Goal: Information Seeking & Learning: Learn about a topic

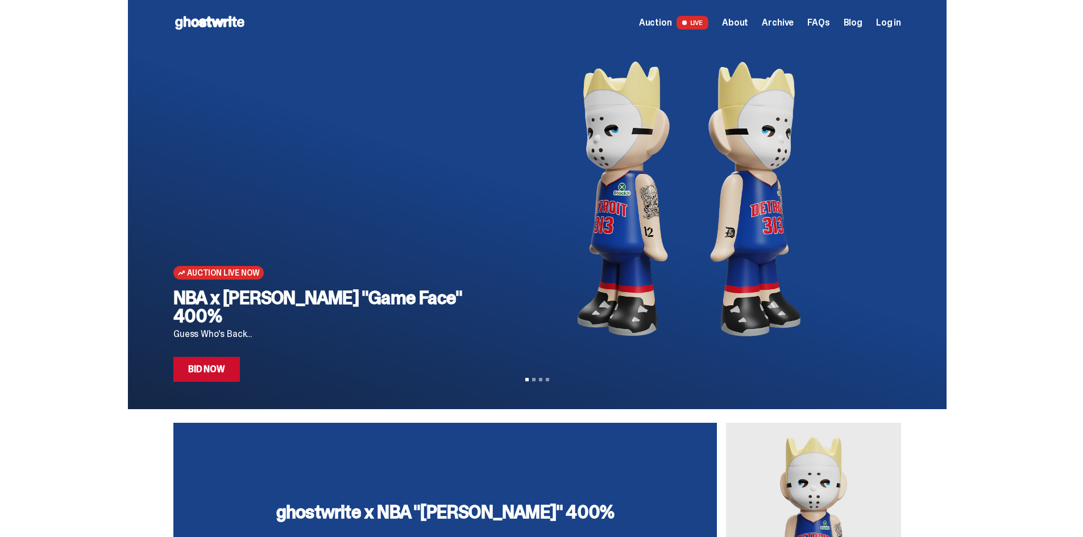
click at [667, 22] on span "Auction" at bounding box center [655, 22] width 33 height 9
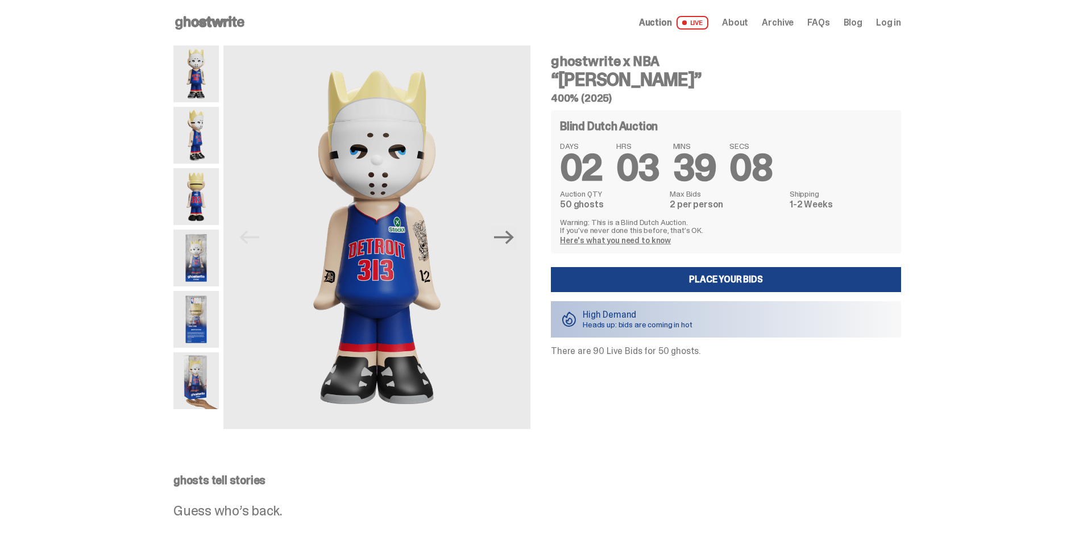
click at [197, 106] on div at bounding box center [195, 237] width 45 height 384
click at [199, 146] on img at bounding box center [195, 135] width 45 height 57
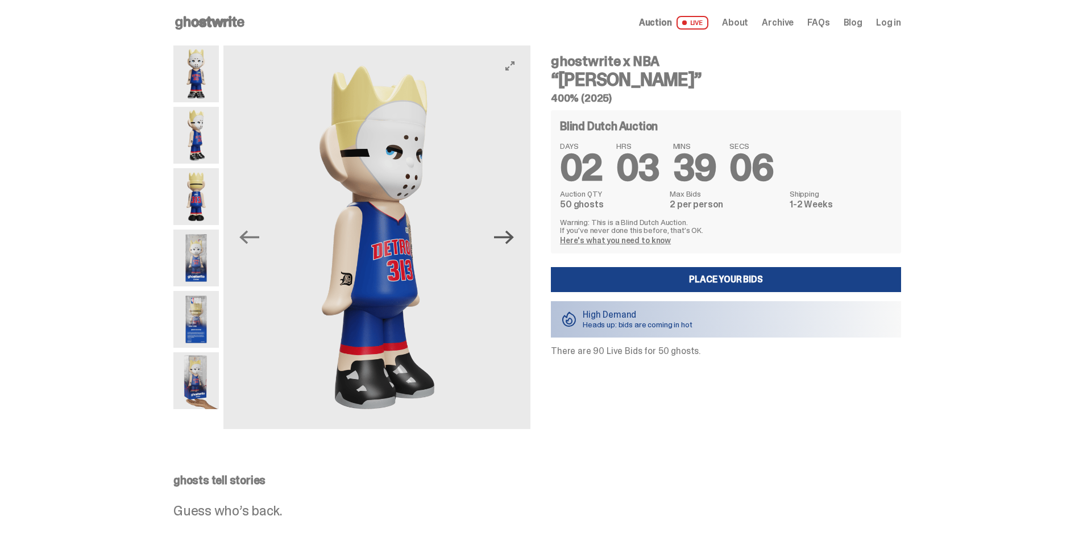
click at [512, 237] on icon "Next" at bounding box center [504, 238] width 20 height 14
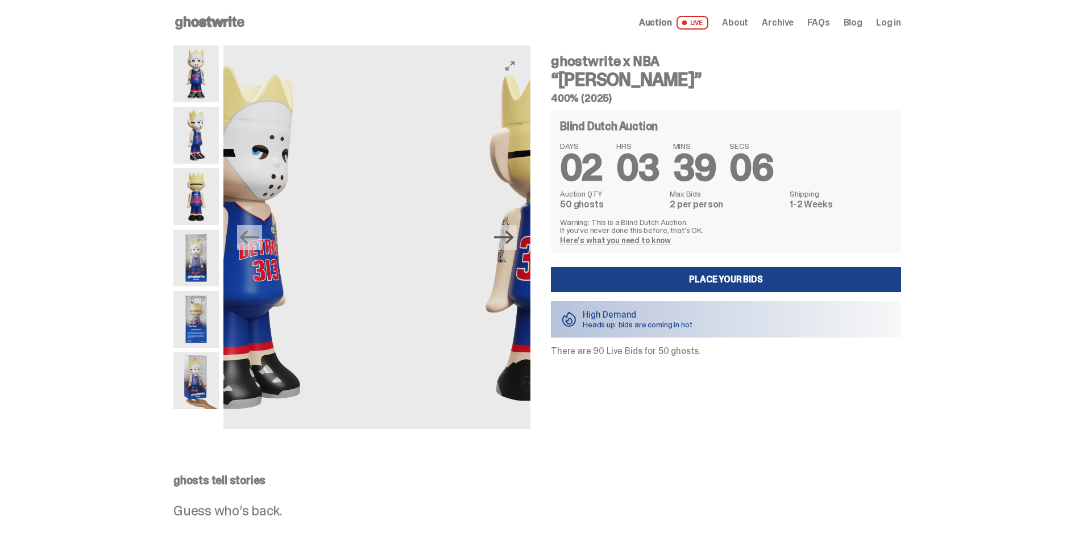
click at [512, 237] on icon "Next" at bounding box center [504, 238] width 20 height 14
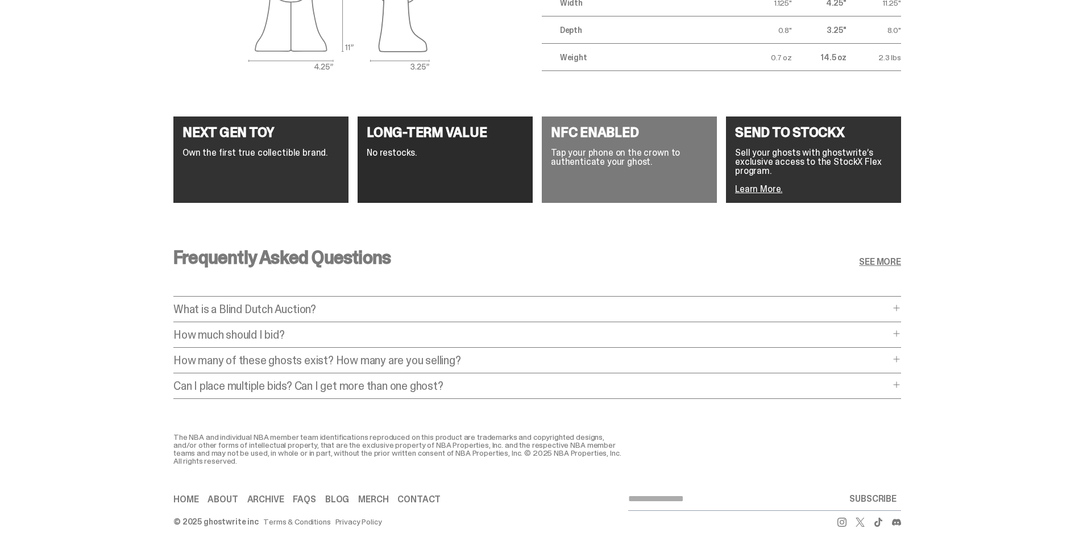
scroll to position [2106, 0]
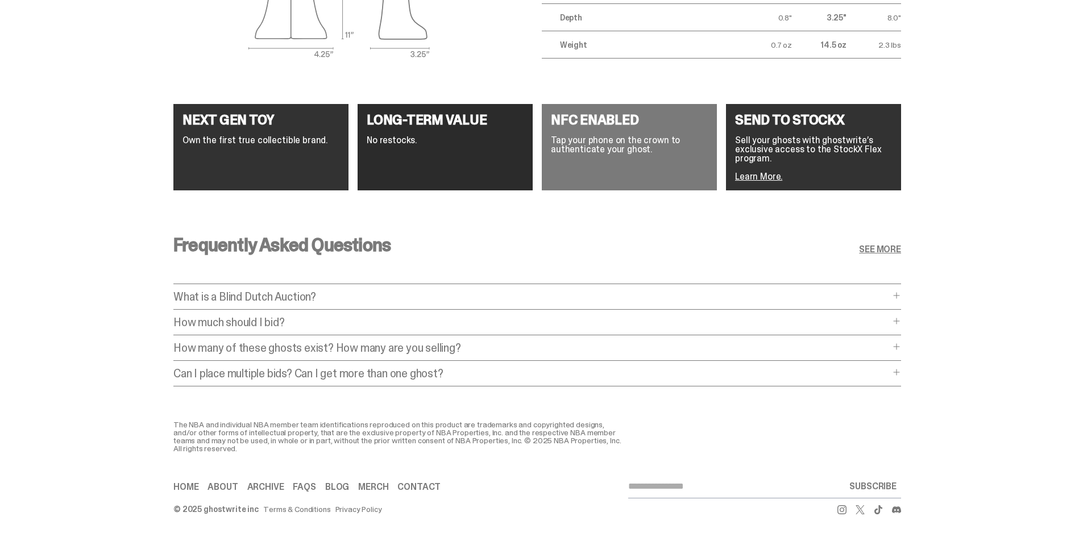
click at [290, 294] on p "What is a Blind Dutch Auction?" at bounding box center [531, 296] width 716 height 11
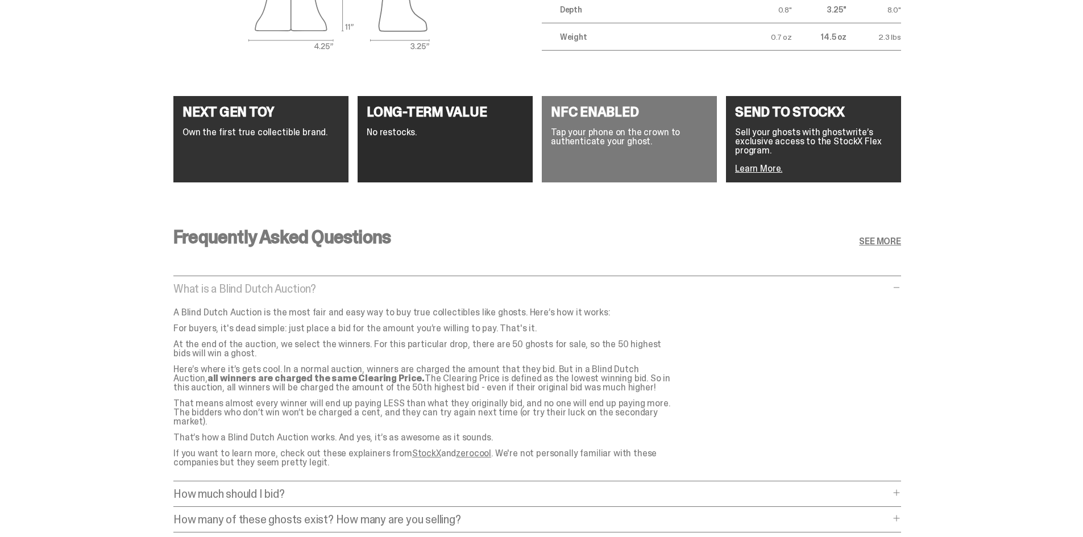
click at [290, 290] on p "What is a Blind Dutch Auction?" at bounding box center [531, 288] width 716 height 11
